Goal: Transaction & Acquisition: Purchase product/service

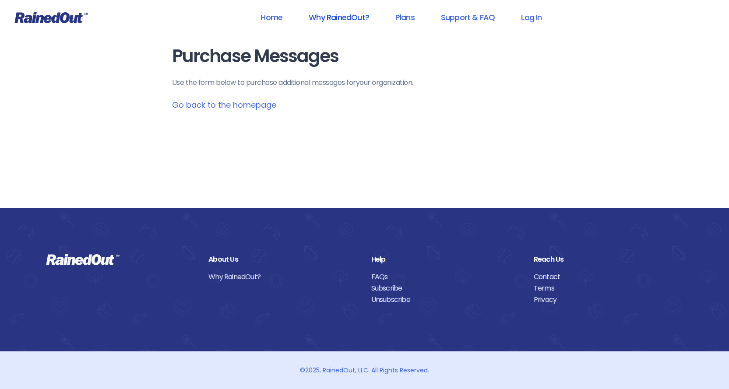
click at [348, 16] on link "Why RainedOut?" at bounding box center [338, 17] width 83 height 20
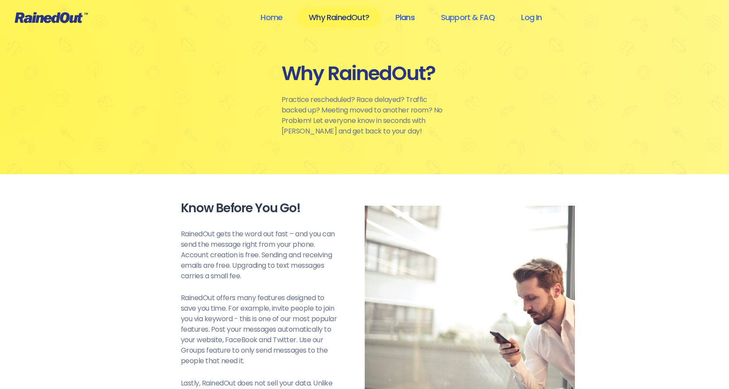
click at [411, 19] on link "Plans" at bounding box center [405, 17] width 42 height 20
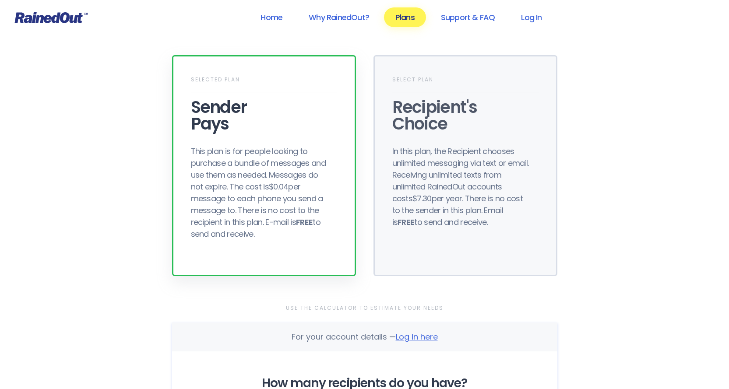
click at [247, 216] on div "This plan is for people looking to purchase a bundle of messages and use them a…" at bounding box center [261, 192] width 140 height 95
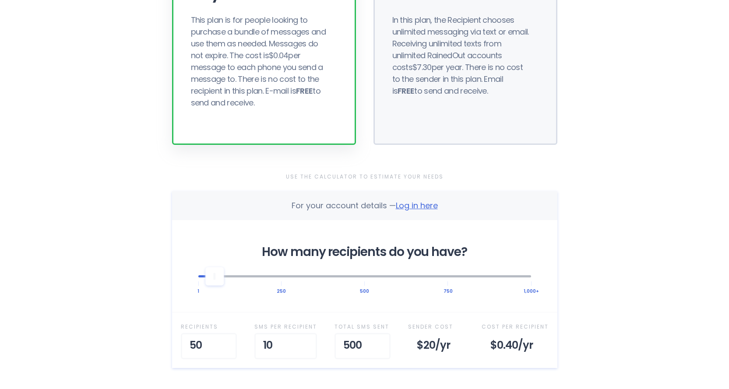
scroll to position [219, 0]
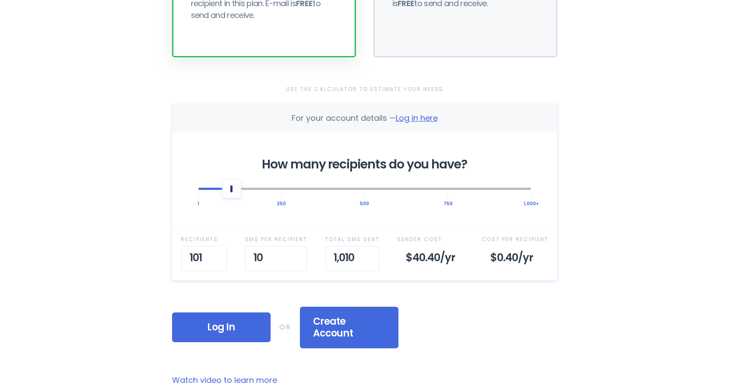
drag, startPoint x: 219, startPoint y: 196, endPoint x: 230, endPoint y: 196, distance: 10.5
click at [230, 196] on div at bounding box center [231, 188] width 18 height 18
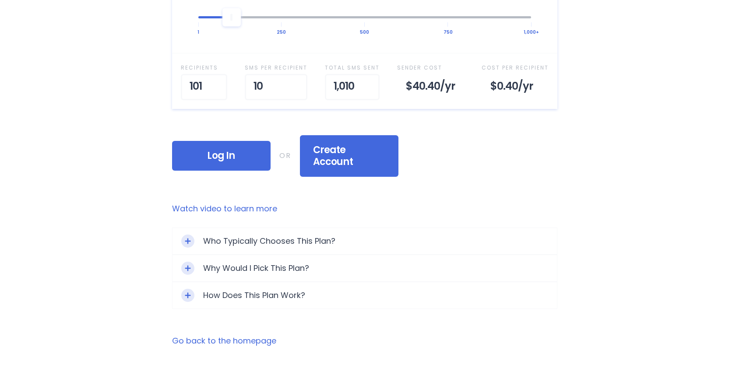
scroll to position [394, 0]
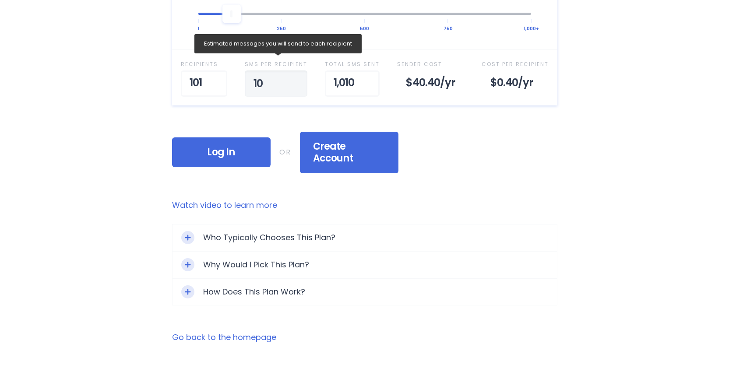
click at [280, 84] on input "10" at bounding box center [276, 83] width 63 height 26
click at [296, 78] on input "11" at bounding box center [276, 83] width 63 height 26
click at [296, 78] on input "12" at bounding box center [275, 83] width 63 height 26
click at [296, 78] on input "13" at bounding box center [275, 83] width 63 height 26
click at [296, 78] on input "14" at bounding box center [277, 83] width 63 height 26
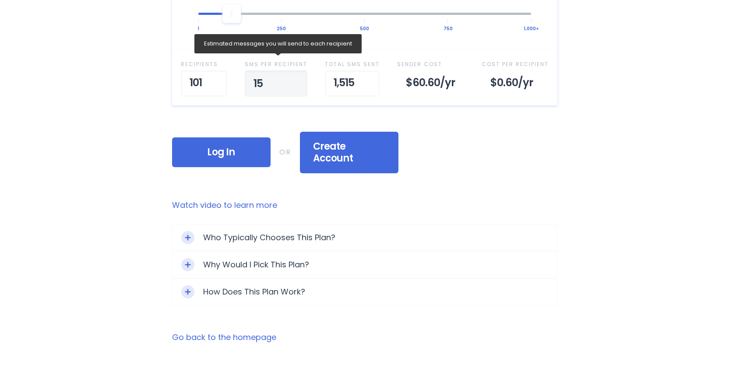
click at [296, 78] on input "15" at bounding box center [276, 83] width 63 height 26
click at [296, 78] on input "16" at bounding box center [276, 83] width 63 height 26
click at [296, 78] on input "17" at bounding box center [276, 83] width 63 height 26
click at [296, 78] on input "18" at bounding box center [276, 83] width 63 height 26
click at [296, 78] on input "18" at bounding box center [278, 83] width 63 height 26
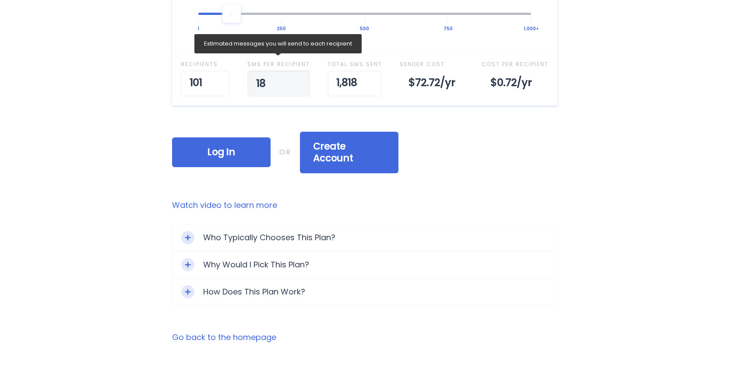
click at [296, 78] on input "18" at bounding box center [278, 83] width 63 height 26
click at [299, 78] on input "19" at bounding box center [278, 83] width 63 height 26
type input "20"
click at [299, 78] on input "20" at bounding box center [277, 83] width 63 height 26
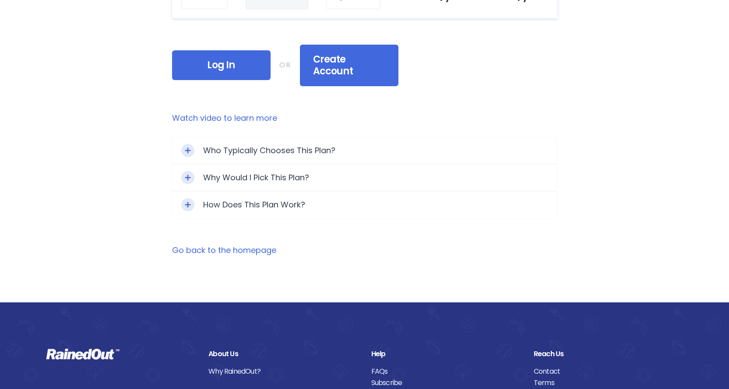
scroll to position [482, 0]
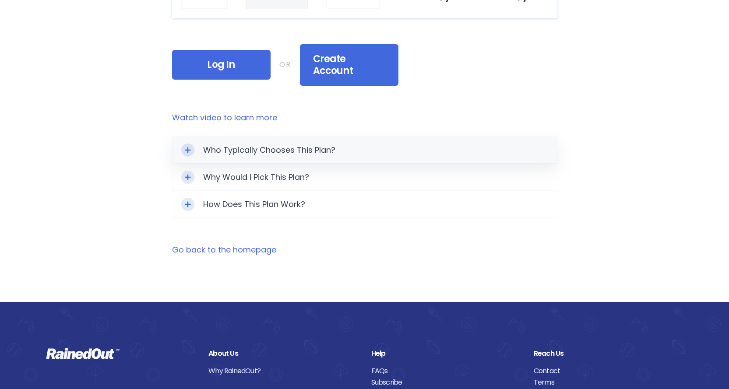
click at [192, 144] on div "Toggle Expand" at bounding box center [187, 150] width 13 height 13
